Goal: Information Seeking & Learning: Learn about a topic

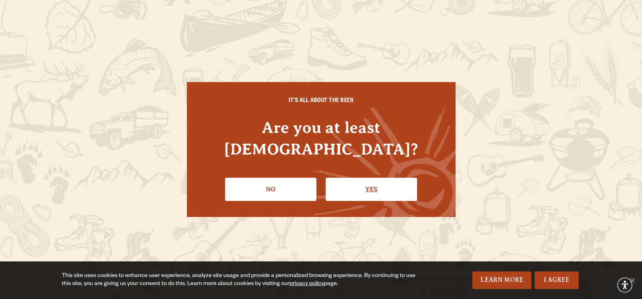
click at [359, 190] on link "Yes" at bounding box center [370, 189] width 91 height 23
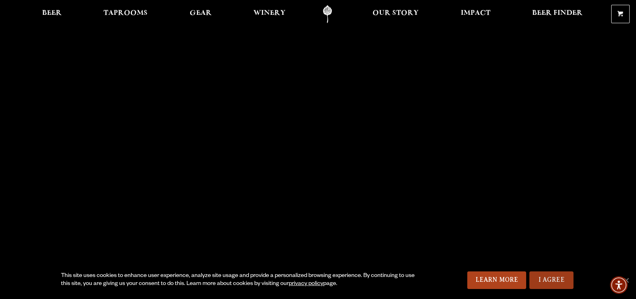
click at [555, 282] on link "I Agree" at bounding box center [551, 281] width 44 height 18
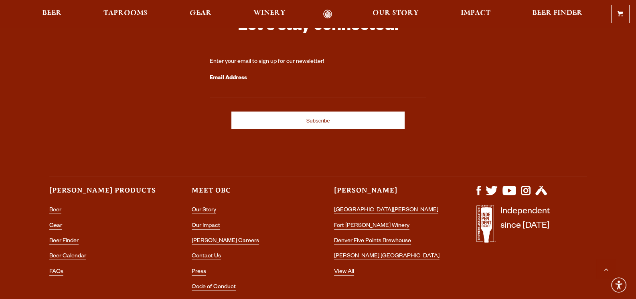
scroll to position [2325, 0]
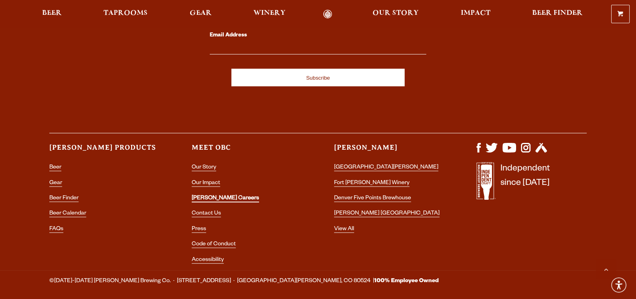
click at [199, 196] on link "[PERSON_NAME] Careers" at bounding box center [225, 199] width 67 height 7
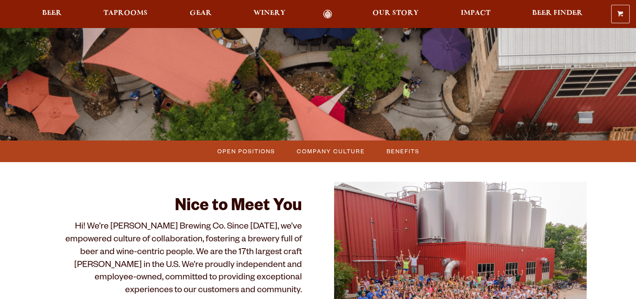
scroll to position [120, 0]
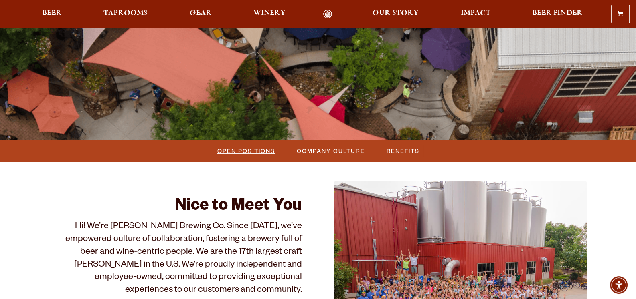
click at [218, 156] on span "Open Positions" at bounding box center [246, 151] width 58 height 12
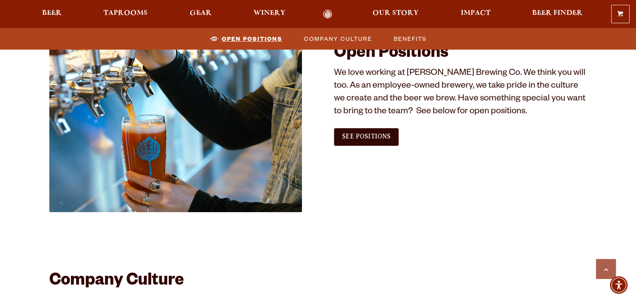
scroll to position [487, 0]
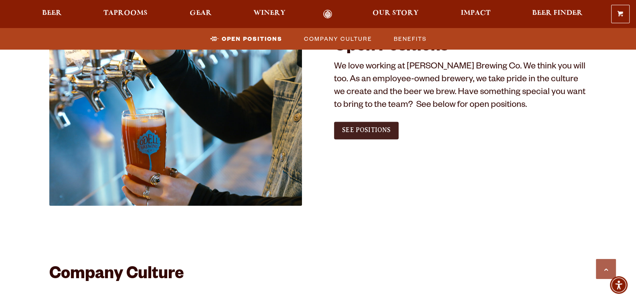
click at [344, 126] on link "See Positions" at bounding box center [366, 131] width 65 height 18
